Goal: Transaction & Acquisition: Purchase product/service

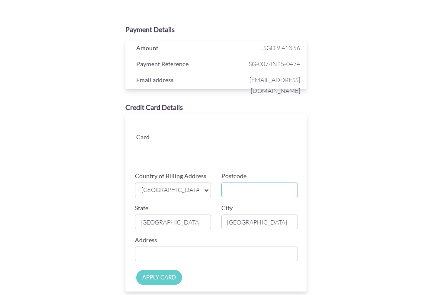
click at [250, 187] on input "Postcode" at bounding box center [259, 190] width 77 height 15
type input "739013"
click at [199, 257] on input "Country of Billing Address" at bounding box center [216, 254] width 163 height 15
click at [196, 250] on input "Country of Billing Address" at bounding box center [216, 254] width 163 height 15
type input "[STREET_ADDRESS]"
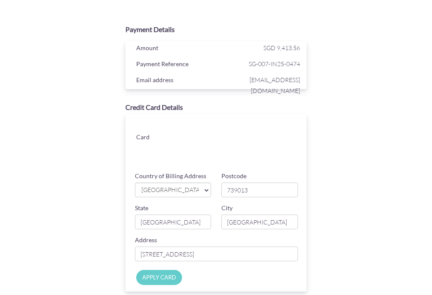
click at [339, 199] on div "Payment Details Amount SGD 9,413.56 Payment Reference SG-007-IN25-0474 Email ad…" at bounding box center [216, 185] width 350 height 331
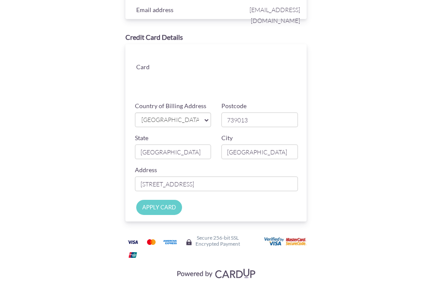
scroll to position [78, 0]
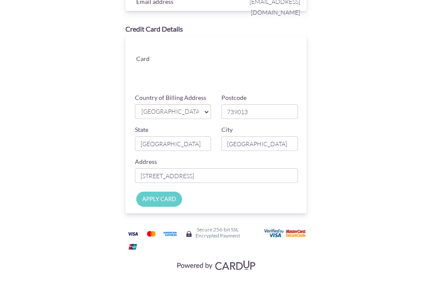
click at [160, 203] on input "APPLY CARD" at bounding box center [159, 199] width 46 height 15
type input "Applying..."
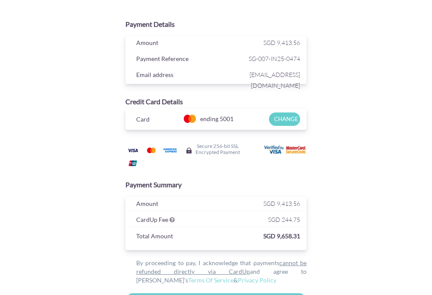
scroll to position [0, 0]
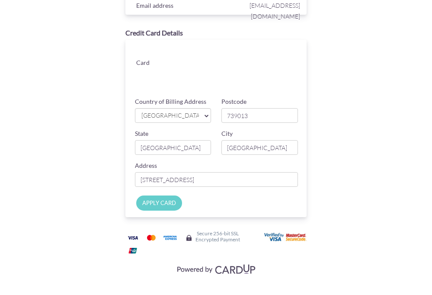
scroll to position [78, 0]
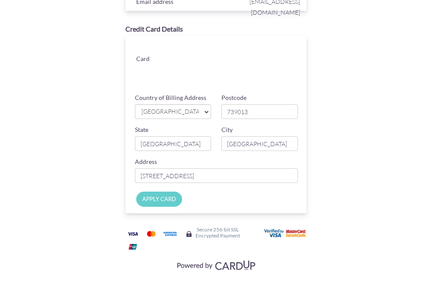
click at [163, 202] on input "APPLY CARD" at bounding box center [159, 199] width 46 height 15
click at [359, 35] on div "Payment Details Amount SGD 9,413.56 Payment Reference SG-007-IN25-0474 Email ad…" at bounding box center [216, 107] width 350 height 331
click at [164, 199] on input "APPLY CARD" at bounding box center [159, 199] width 46 height 15
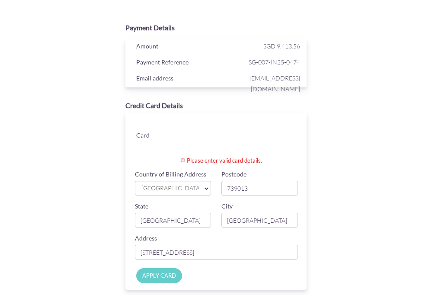
scroll to position [0, 0]
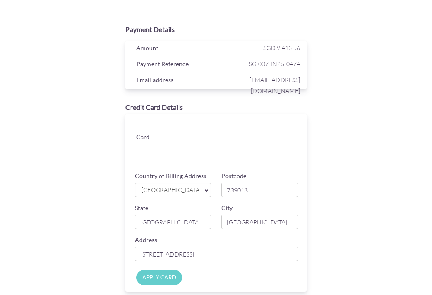
click at [366, 192] on div "Payment Details Amount SGD 9,413.56 Payment Reference SG-007-IN25-0474 Email ad…" at bounding box center [216, 185] width 350 height 331
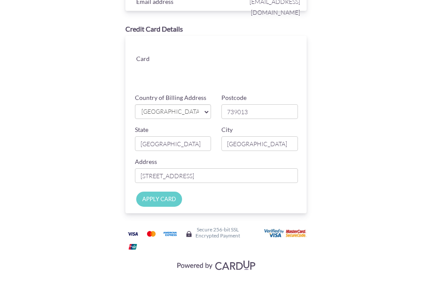
click at [174, 204] on input "APPLY CARD" at bounding box center [159, 199] width 46 height 15
type input "Applying..."
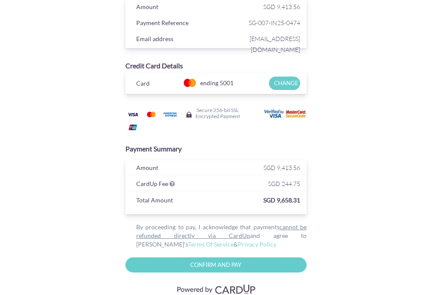
scroll to position [43, 0]
